Goal: Navigation & Orientation: Find specific page/section

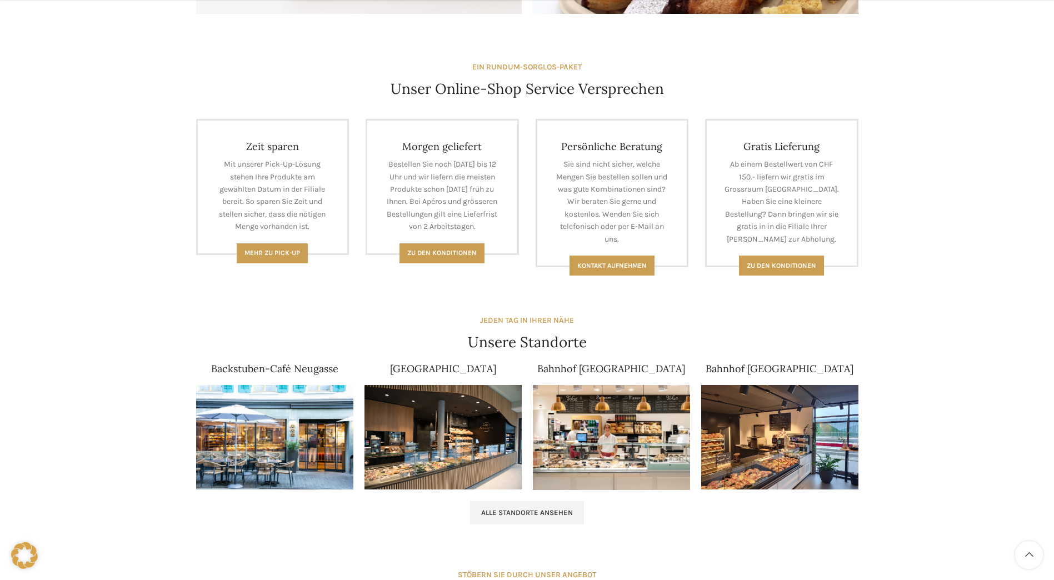
scroll to position [556, 0]
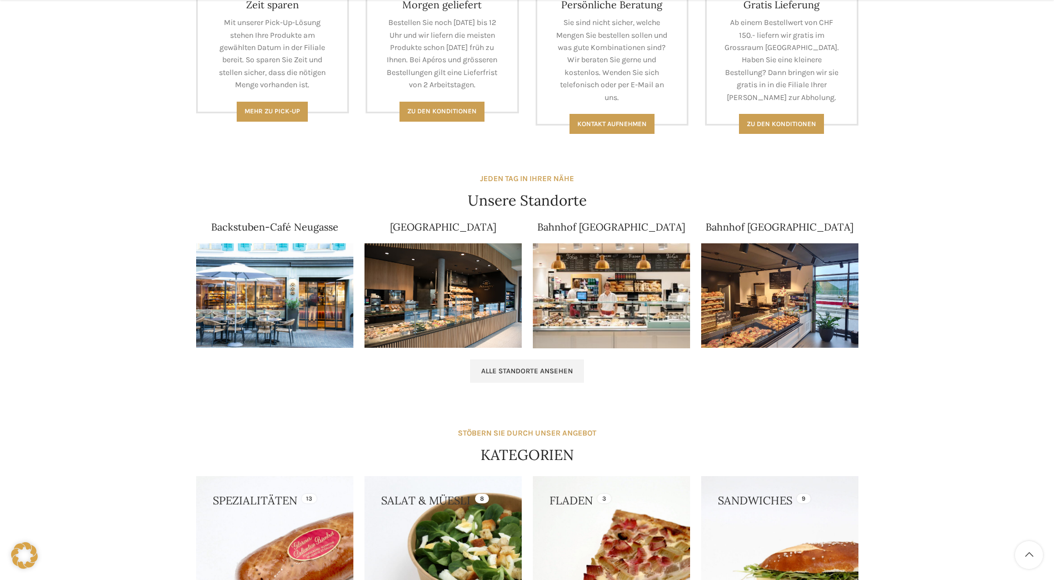
click at [635, 267] on img at bounding box center [611, 295] width 157 height 105
click at [253, 262] on img at bounding box center [274, 295] width 157 height 105
